Goal: Task Accomplishment & Management: Manage account settings

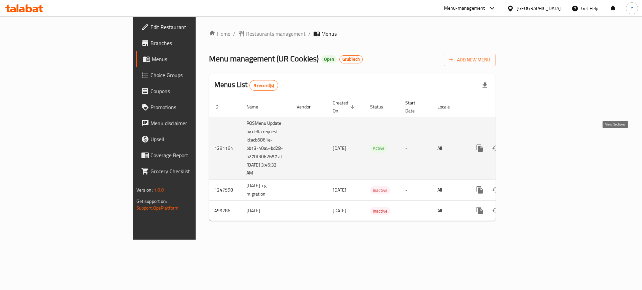
click at [536, 146] on link "enhanced table" at bounding box center [528, 148] width 16 height 16
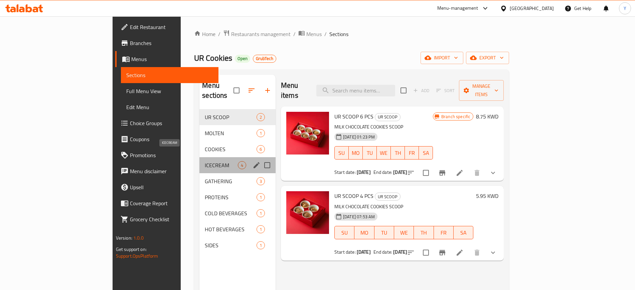
click at [205, 161] on span "ICECREAM" at bounding box center [221, 165] width 33 height 8
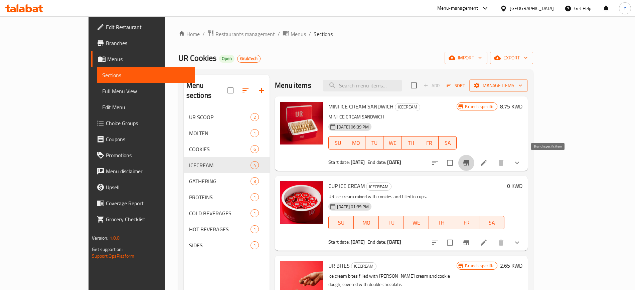
click at [470, 161] on icon "Branch-specific-item" at bounding box center [467, 162] width 6 height 5
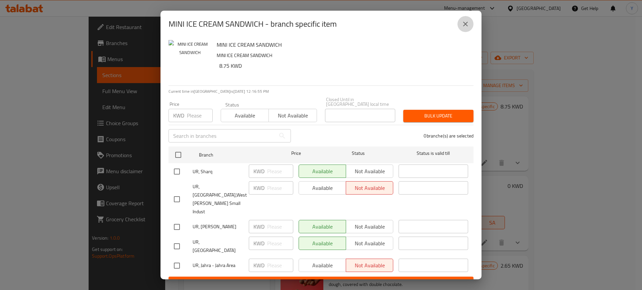
click at [461, 28] on icon "close" at bounding box center [465, 24] width 8 height 8
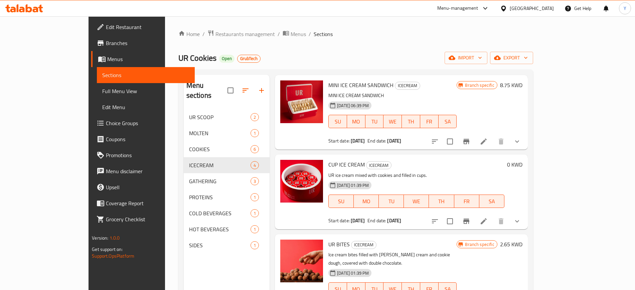
scroll to position [20, 0]
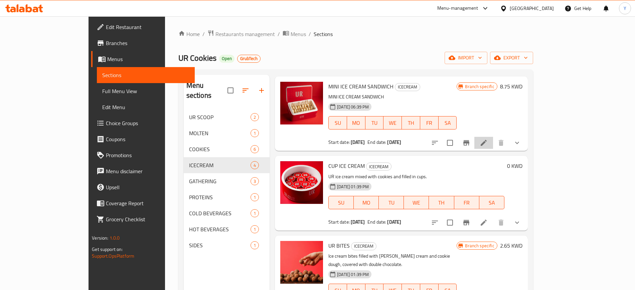
click at [493, 148] on li at bounding box center [484, 143] width 19 height 12
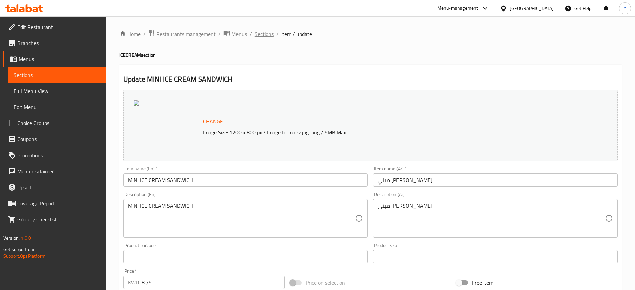
click at [262, 32] on span "Sections" at bounding box center [264, 34] width 19 height 8
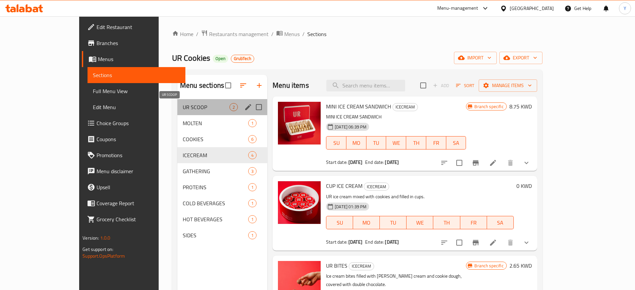
click at [183, 104] on span "UR SCOOP" at bounding box center [206, 107] width 47 height 8
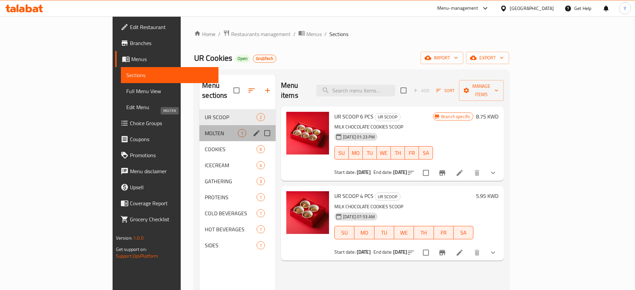
click at [205, 129] on span "MOLTEN" at bounding box center [221, 133] width 33 height 8
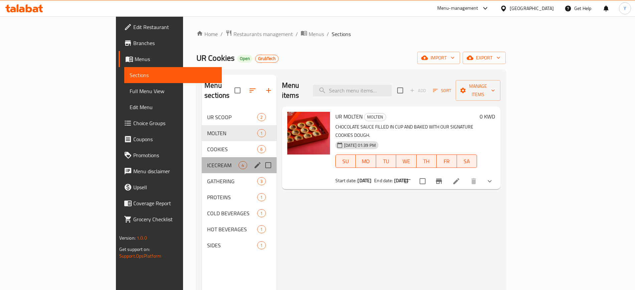
click at [202, 157] on div "ICECREAM 4" at bounding box center [239, 165] width 75 height 16
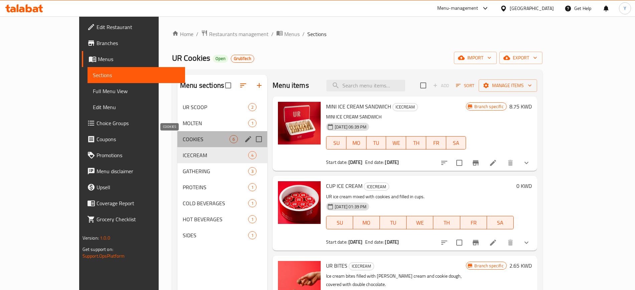
click at [183, 137] on span "COOKIES" at bounding box center [206, 139] width 47 height 8
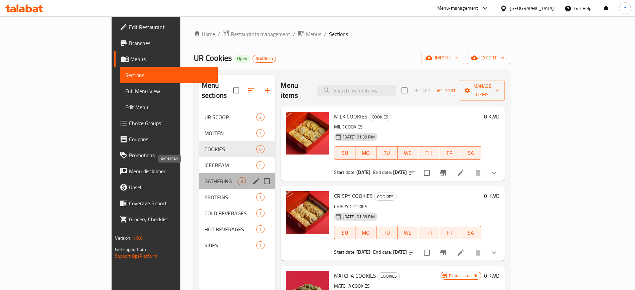
click at [205, 178] on span "GATHERING" at bounding box center [221, 182] width 33 height 8
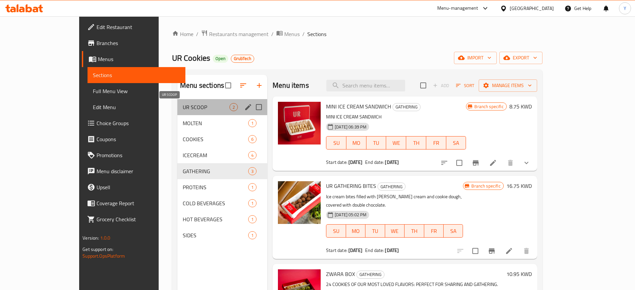
click at [183, 104] on span "UR SCOOP" at bounding box center [206, 107] width 47 height 8
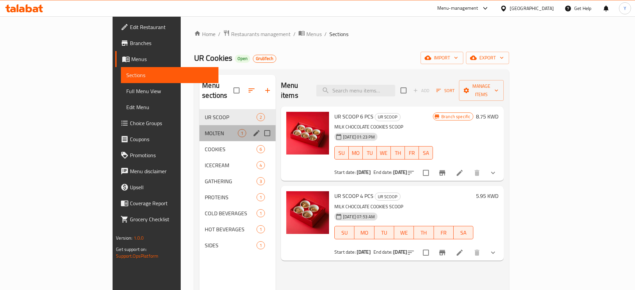
click at [200, 129] on div "MOLTEN 1" at bounding box center [238, 133] width 76 height 16
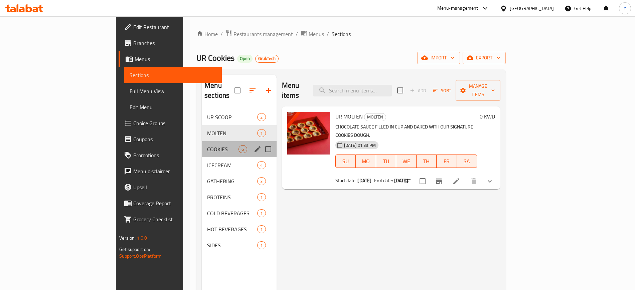
click at [202, 144] on div "COOKIES 6" at bounding box center [239, 149] width 75 height 16
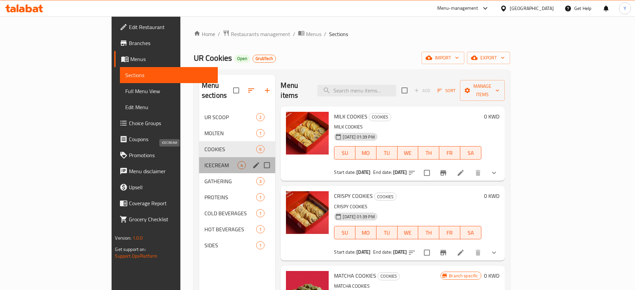
click at [205, 161] on span "ICECREAM" at bounding box center [221, 165] width 33 height 8
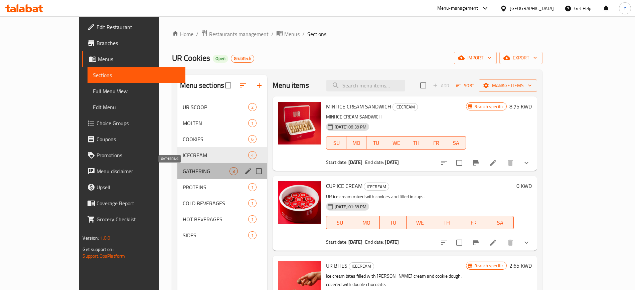
click at [192, 174] on span "GATHERING" at bounding box center [206, 171] width 47 height 8
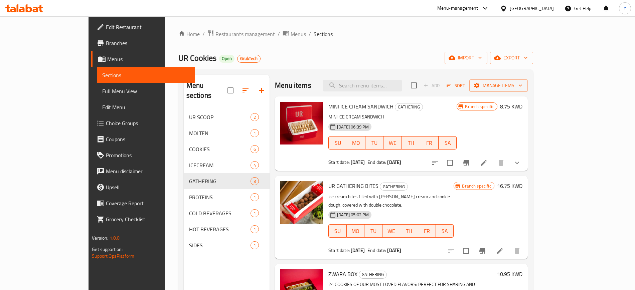
click at [342, 108] on span "MINI ICE CREAM SANDWICH" at bounding box center [361, 107] width 65 height 10
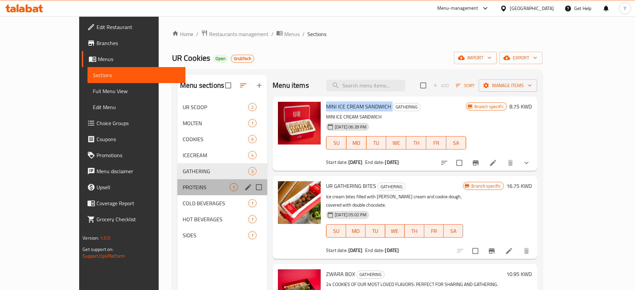
click at [178, 194] on div "PROTEINS 1" at bounding box center [223, 188] width 90 height 16
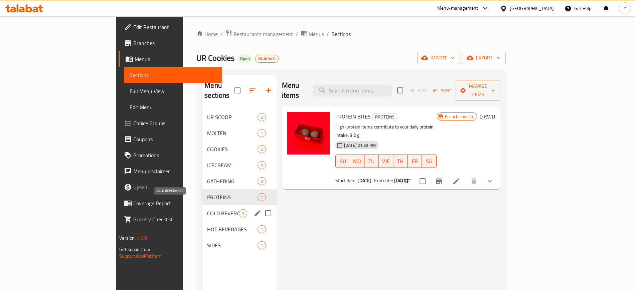
click at [207, 210] on span "COLD BEVERAGES" at bounding box center [222, 214] width 31 height 8
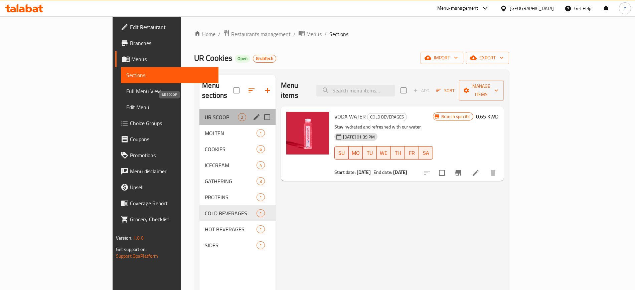
click at [205, 113] on span "UR SCOOP" at bounding box center [221, 117] width 33 height 8
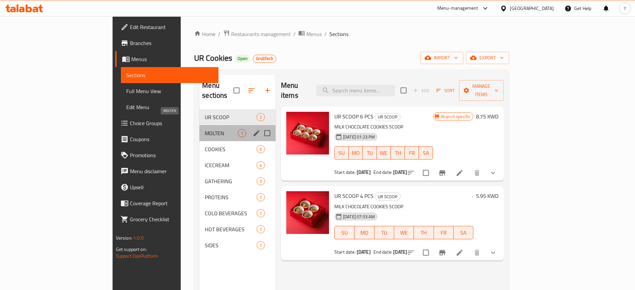
click at [205, 129] on span "MOLTEN" at bounding box center [221, 133] width 33 height 8
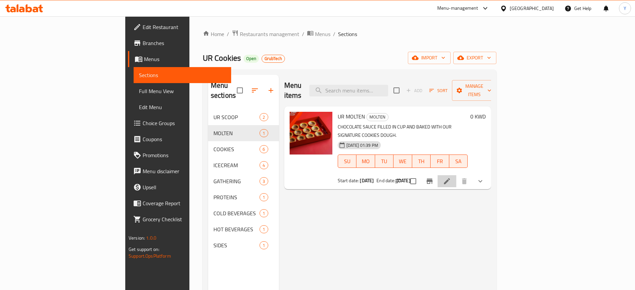
click at [457, 176] on li at bounding box center [447, 182] width 19 height 12
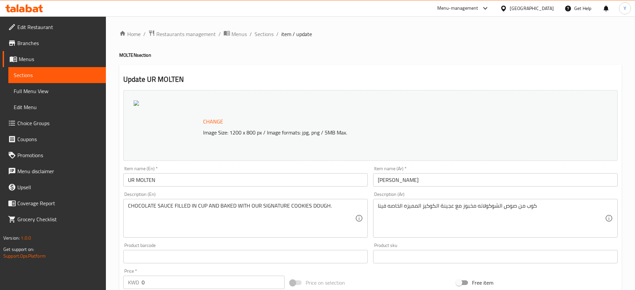
scroll to position [199, 0]
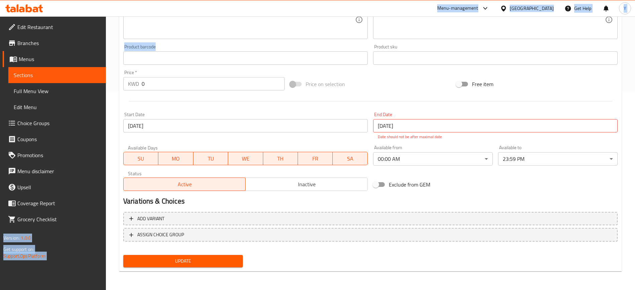
drag, startPoint x: 231, startPoint y: 7, endPoint x: 257, endPoint y: 74, distance: 72.1
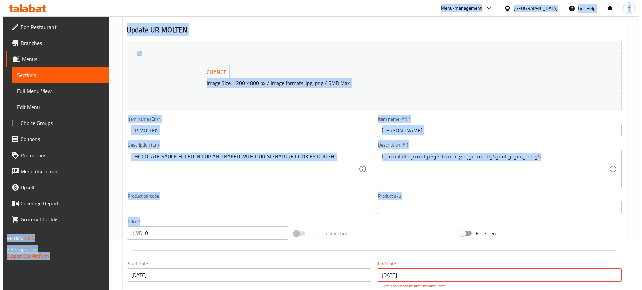
scroll to position [0, 0]
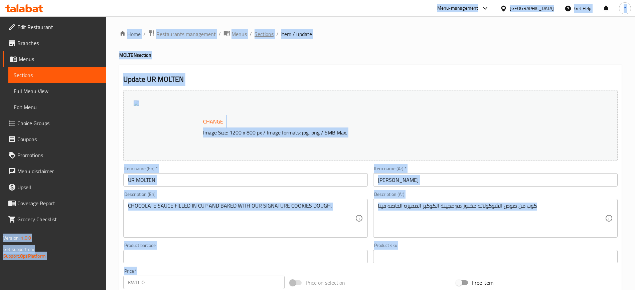
click at [267, 35] on span "Sections" at bounding box center [264, 34] width 19 height 8
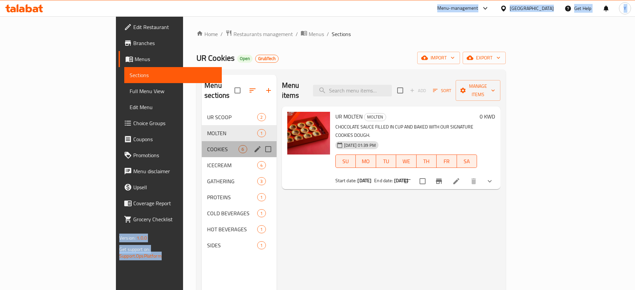
click at [202, 146] on div "COOKIES 6" at bounding box center [239, 149] width 75 height 16
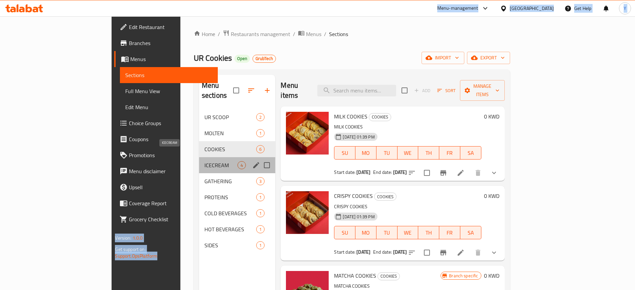
click at [205, 161] on span "ICECREAM" at bounding box center [221, 165] width 33 height 8
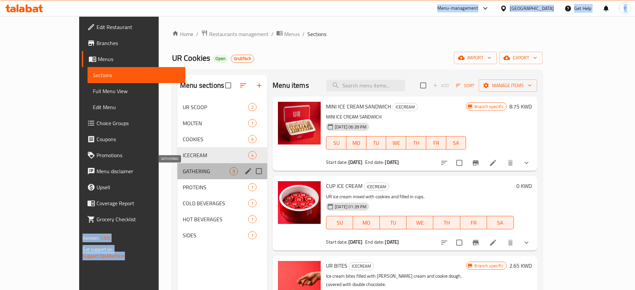
click at [183, 168] on span "GATHERING" at bounding box center [206, 171] width 47 height 8
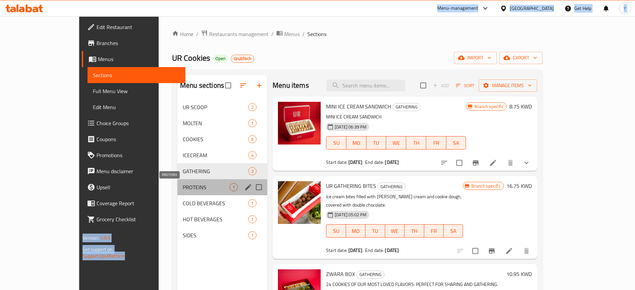
click at [194, 187] on span "PROTEINS" at bounding box center [206, 188] width 47 height 8
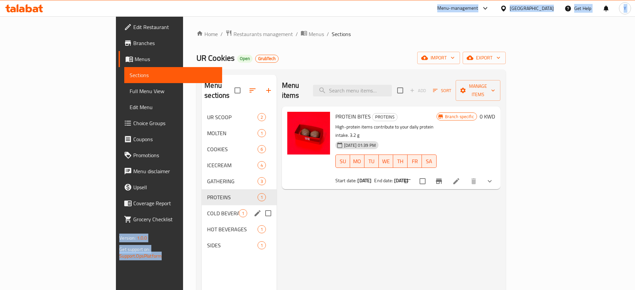
click at [202, 206] on div "COLD BEVERAGES 1" at bounding box center [239, 214] width 75 height 16
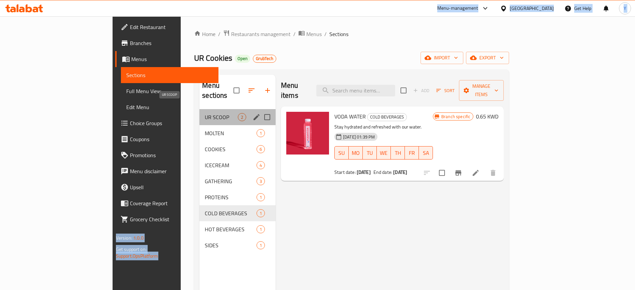
click at [205, 113] on span "UR SCOOP" at bounding box center [221, 117] width 33 height 8
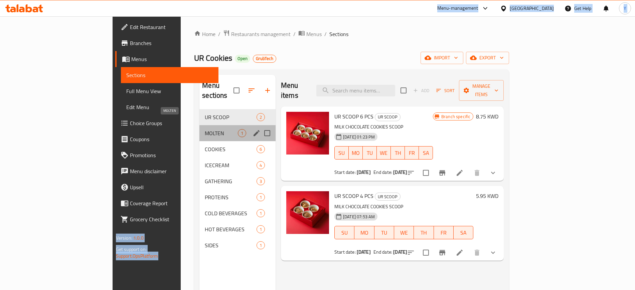
click at [205, 129] on span "MOLTEN" at bounding box center [221, 133] width 33 height 8
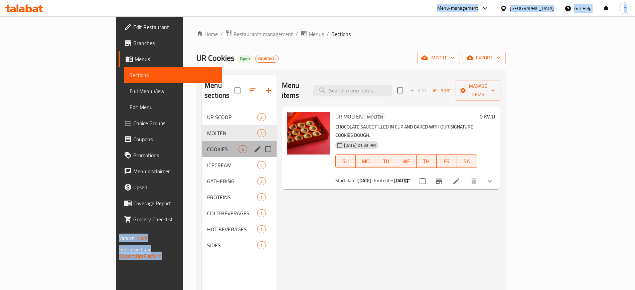
click at [202, 141] on div "COOKIES 6" at bounding box center [239, 149] width 75 height 16
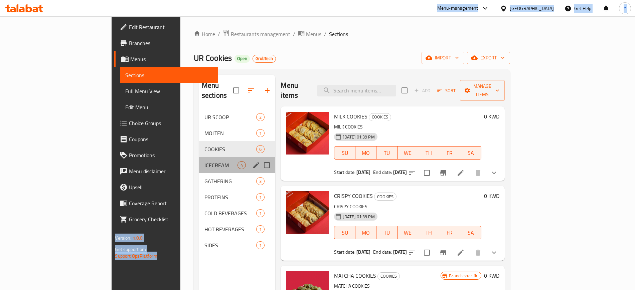
click at [199, 157] on div "ICECREAM 4" at bounding box center [237, 165] width 77 height 16
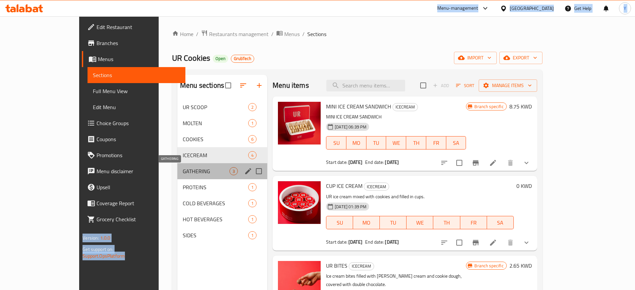
click at [196, 172] on span "GATHERING" at bounding box center [206, 171] width 47 height 8
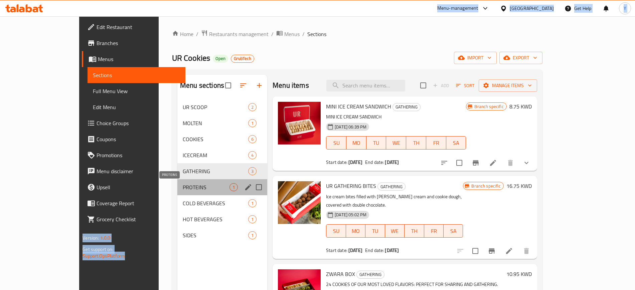
click at [197, 187] on span "PROTEINS" at bounding box center [206, 188] width 47 height 8
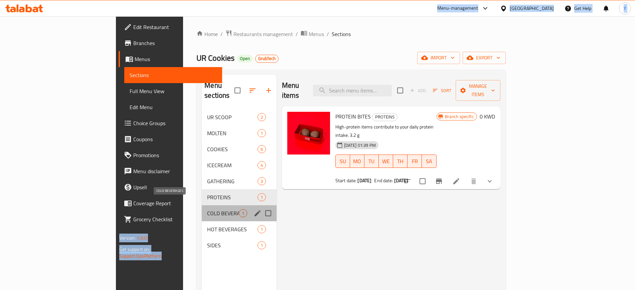
click at [207, 210] on span "COLD BEVERAGES" at bounding box center [222, 214] width 31 height 8
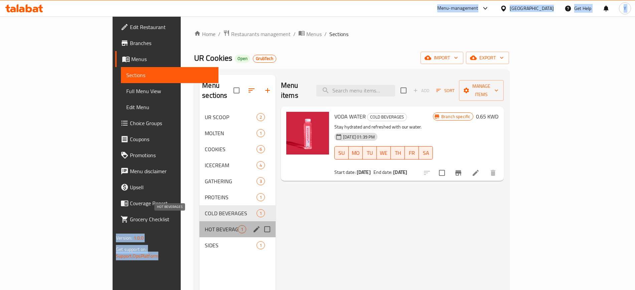
click at [205, 226] on span "HOT BEVERAGES" at bounding box center [221, 230] width 33 height 8
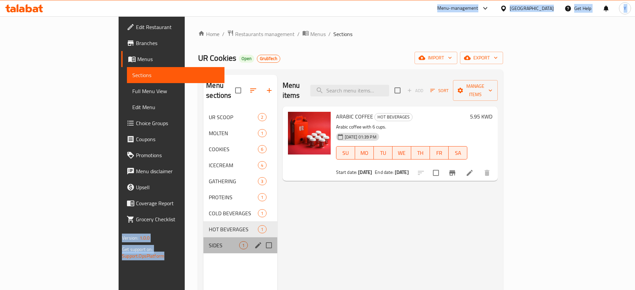
click at [204, 238] on div "SIDES 1" at bounding box center [241, 246] width 74 height 16
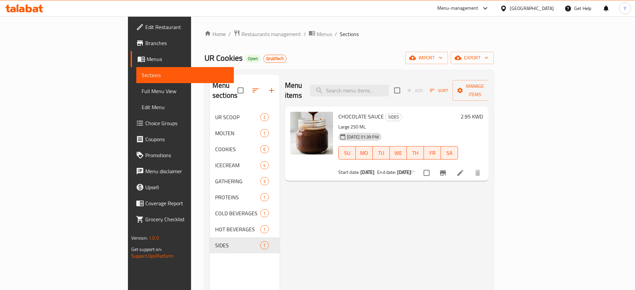
click at [280, 76] on div "Menu items Add Sort Manage items CHOCOLATE SAUCE SIDES Large 250 ML [DATE] 01:3…" at bounding box center [384, 220] width 209 height 290
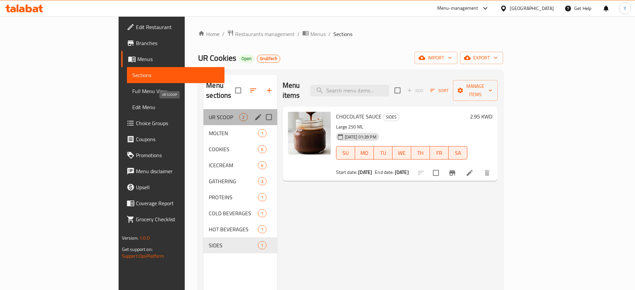
click at [209, 113] on span "UR SCOOP" at bounding box center [224, 117] width 30 height 8
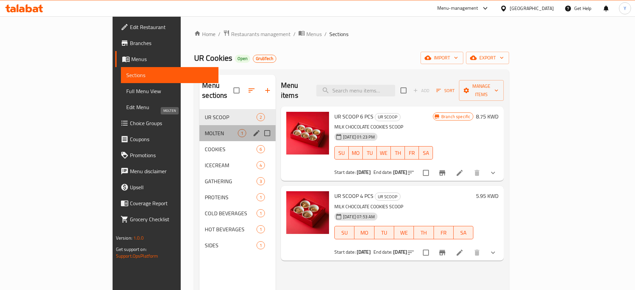
click at [205, 129] on span "MOLTEN" at bounding box center [221, 133] width 33 height 8
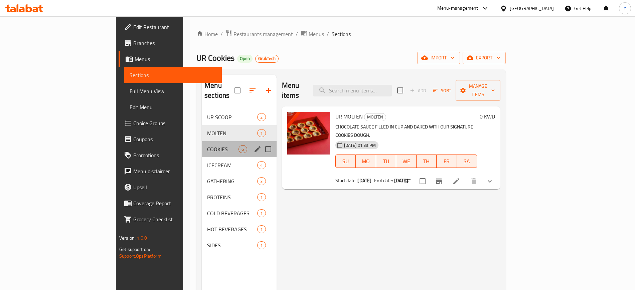
click at [202, 145] on div "COOKIES 6" at bounding box center [239, 149] width 75 height 16
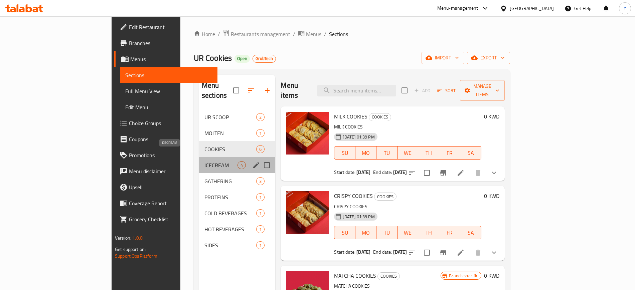
click at [205, 161] on span "ICECREAM" at bounding box center [221, 165] width 33 height 8
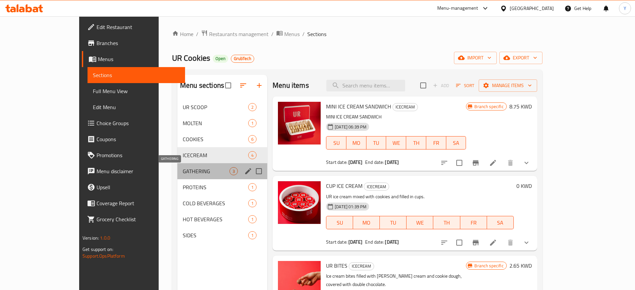
click at [193, 171] on span "GATHERING" at bounding box center [206, 171] width 47 height 8
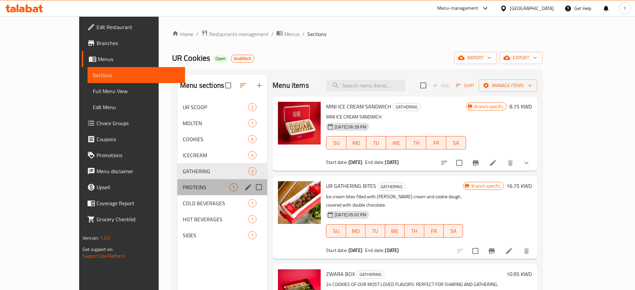
click at [191, 183] on div "PROTEINS 1" at bounding box center [223, 188] width 90 height 16
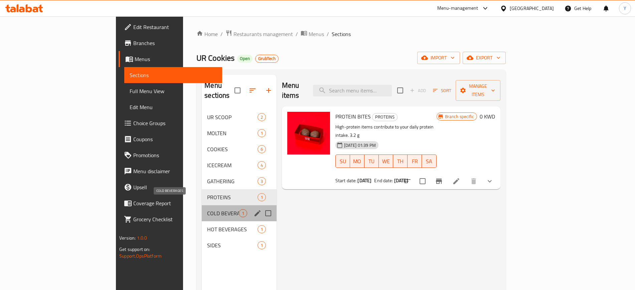
click at [207, 210] on span "COLD BEVERAGES" at bounding box center [222, 214] width 31 height 8
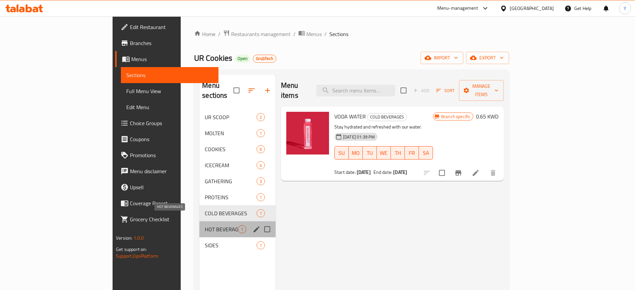
click at [205, 226] on span "HOT BEVERAGES" at bounding box center [221, 230] width 33 height 8
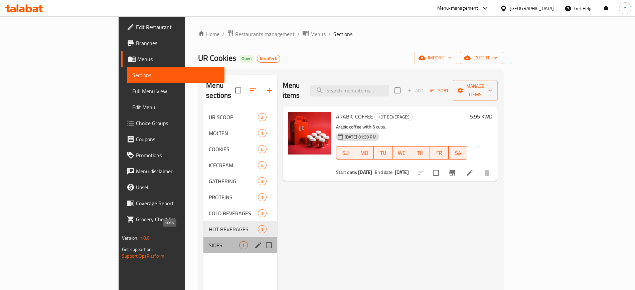
click at [209, 242] on span "SIDES" at bounding box center [224, 246] width 30 height 8
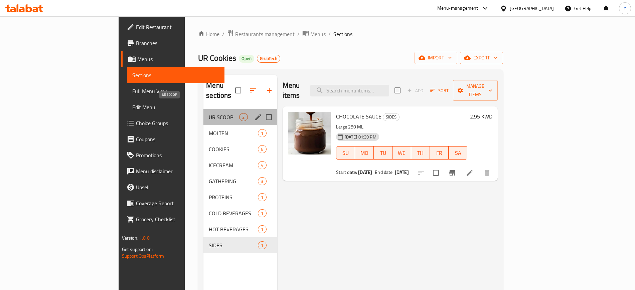
click at [209, 113] on span "UR SCOOP" at bounding box center [224, 117] width 30 height 8
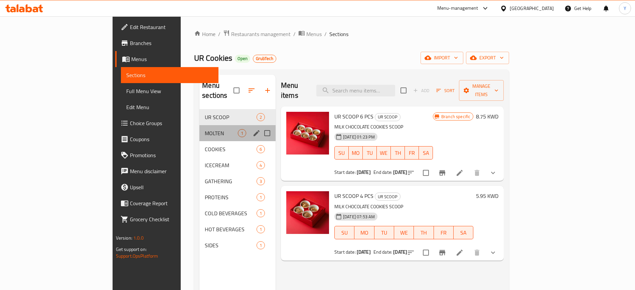
click at [247, 125] on div "MOLTEN 1" at bounding box center [238, 133] width 76 height 16
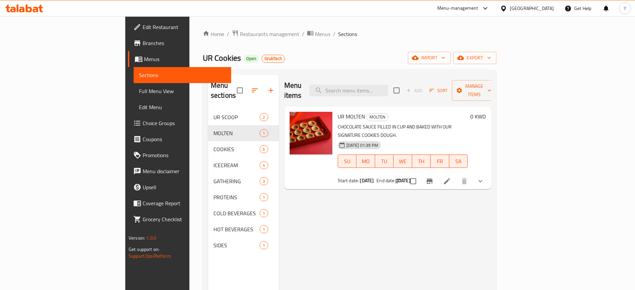
click at [279, 121] on div "Menu items Add Sort Manage items UR MOLTEN MOLTEN CHOCOLATE SAUCE FILLED IN CUP…" at bounding box center [385, 220] width 212 height 290
click at [240, 33] on span "Restaurants management" at bounding box center [270, 34] width 60 height 8
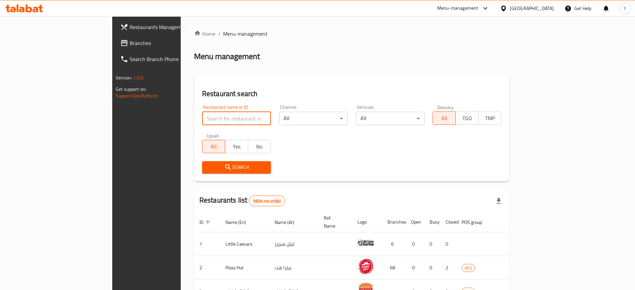
click at [202, 115] on input "search" at bounding box center [236, 118] width 69 height 13
type input "e"
type input "wahed kabab"
click button "Search" at bounding box center [236, 167] width 69 height 12
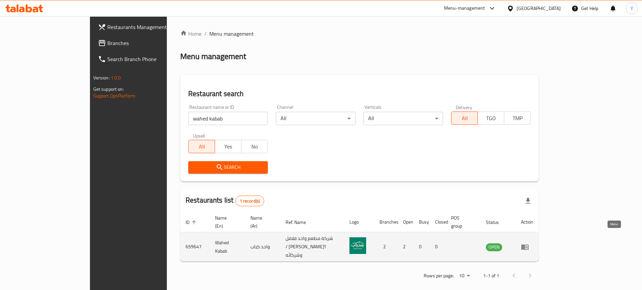
click at [529, 245] on icon "enhanced table" at bounding box center [524, 248] width 7 height 6
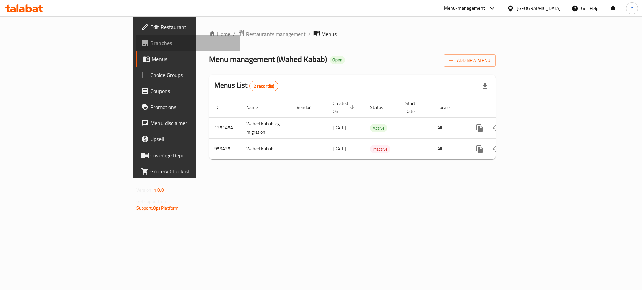
click at [150, 45] on span "Branches" at bounding box center [192, 43] width 85 height 8
